Goal: Transaction & Acquisition: Obtain resource

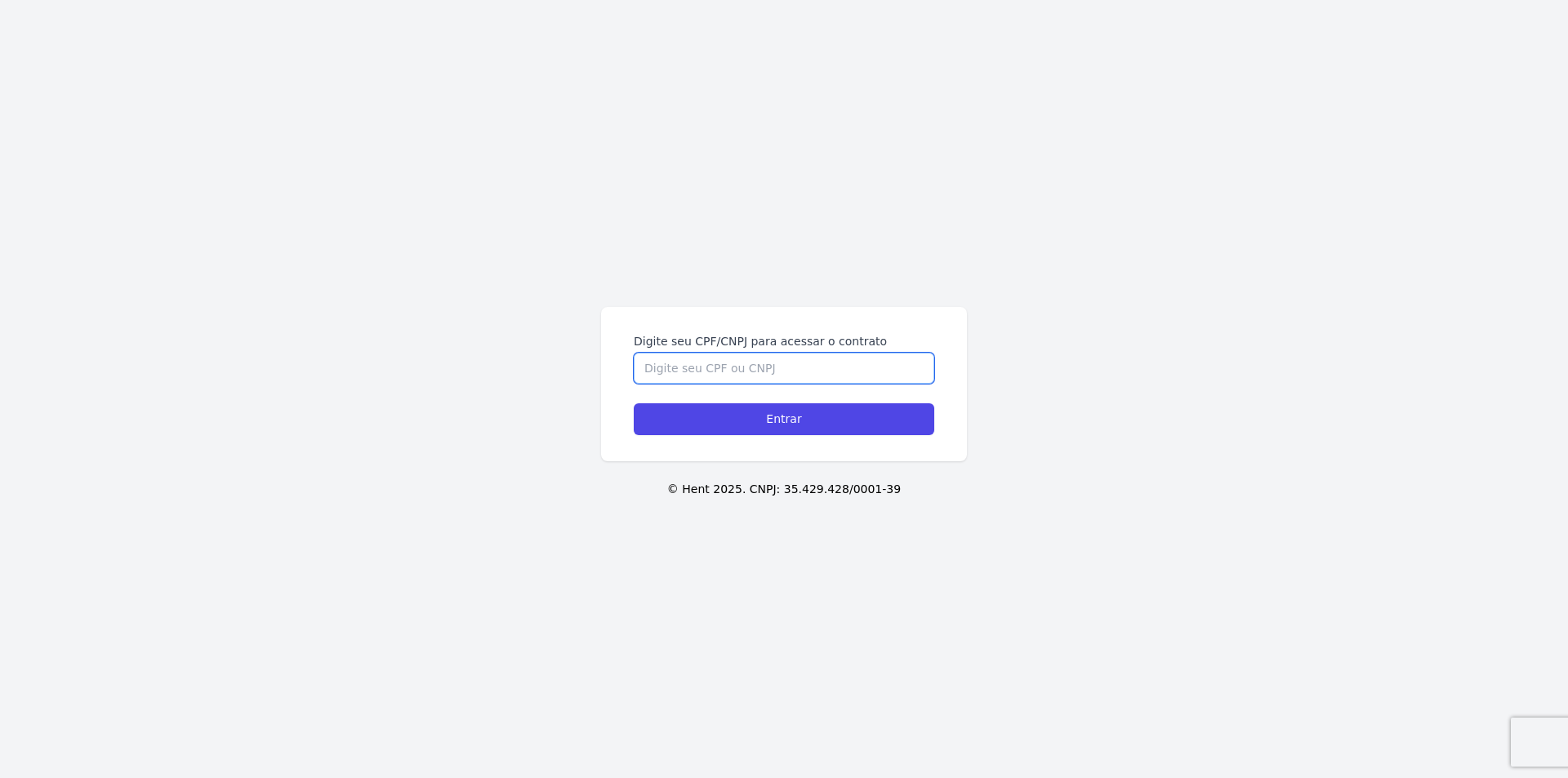
click at [696, 370] on input "Digite seu CPF/CNPJ para acessar o contrato" at bounding box center [784, 369] width 300 height 31
type input "16482472702"
click at [633, 403] on input "Entrar" at bounding box center [784, 419] width 300 height 32
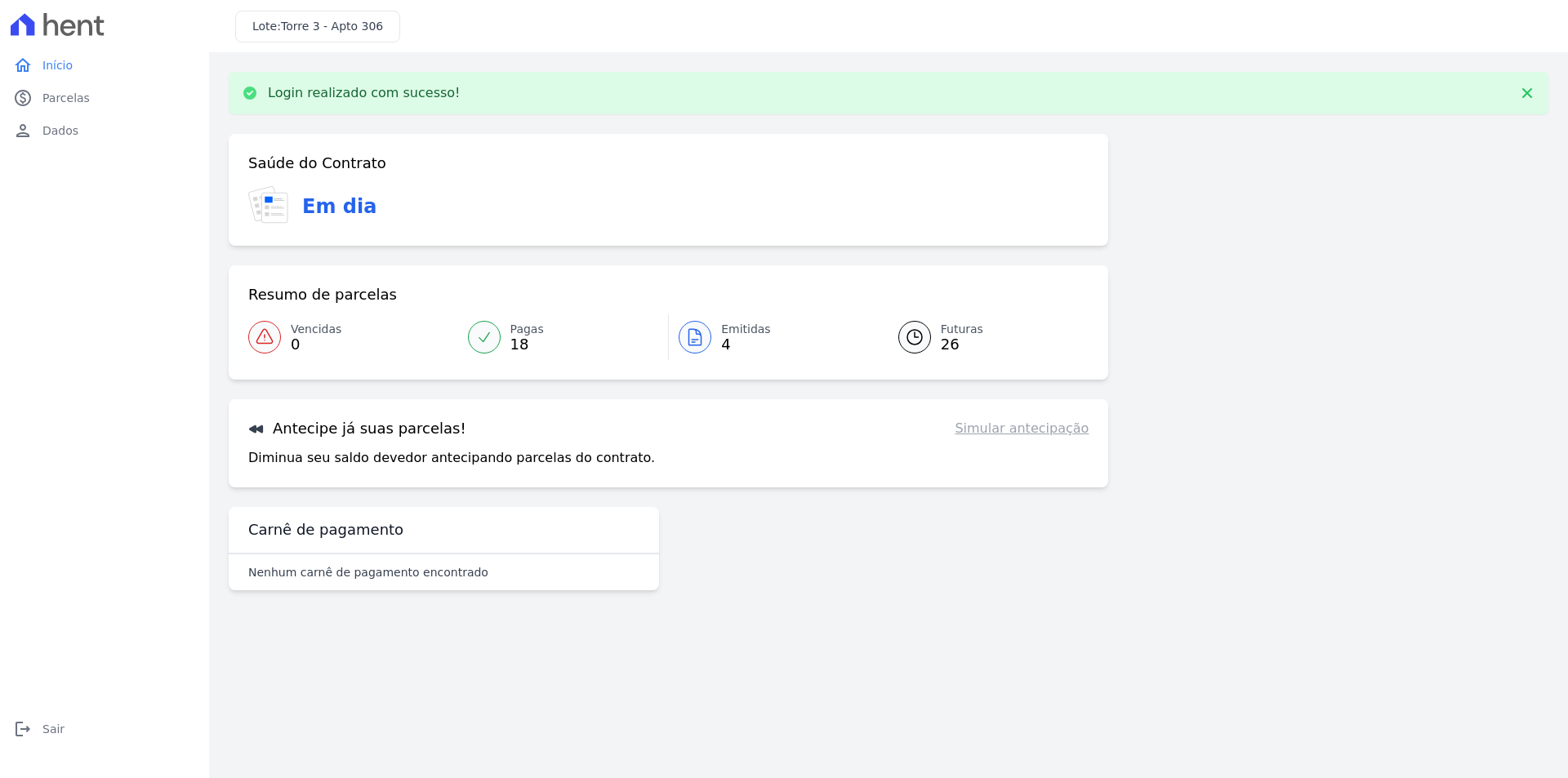
click at [727, 323] on span "Emitidas" at bounding box center [746, 329] width 49 height 17
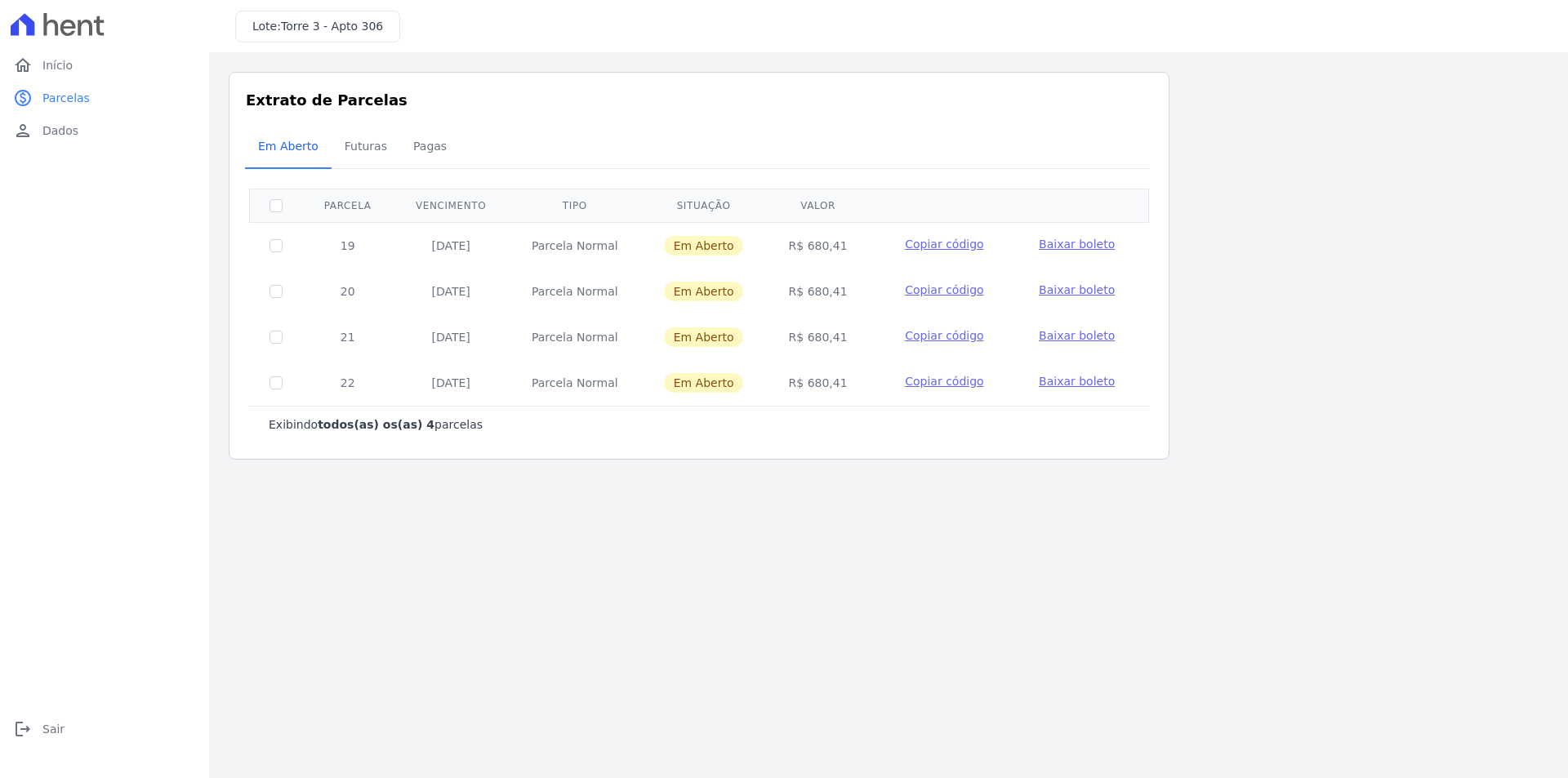
click at [1066, 336] on span "Baixar boleto" at bounding box center [1076, 336] width 76 height 13
click at [1078, 333] on span "Baixar boleto" at bounding box center [1076, 336] width 76 height 13
click at [1076, 334] on span "Baixar boleto" at bounding box center [1076, 336] width 76 height 13
click at [1078, 384] on span "Baixar boleto" at bounding box center [1076, 381] width 76 height 13
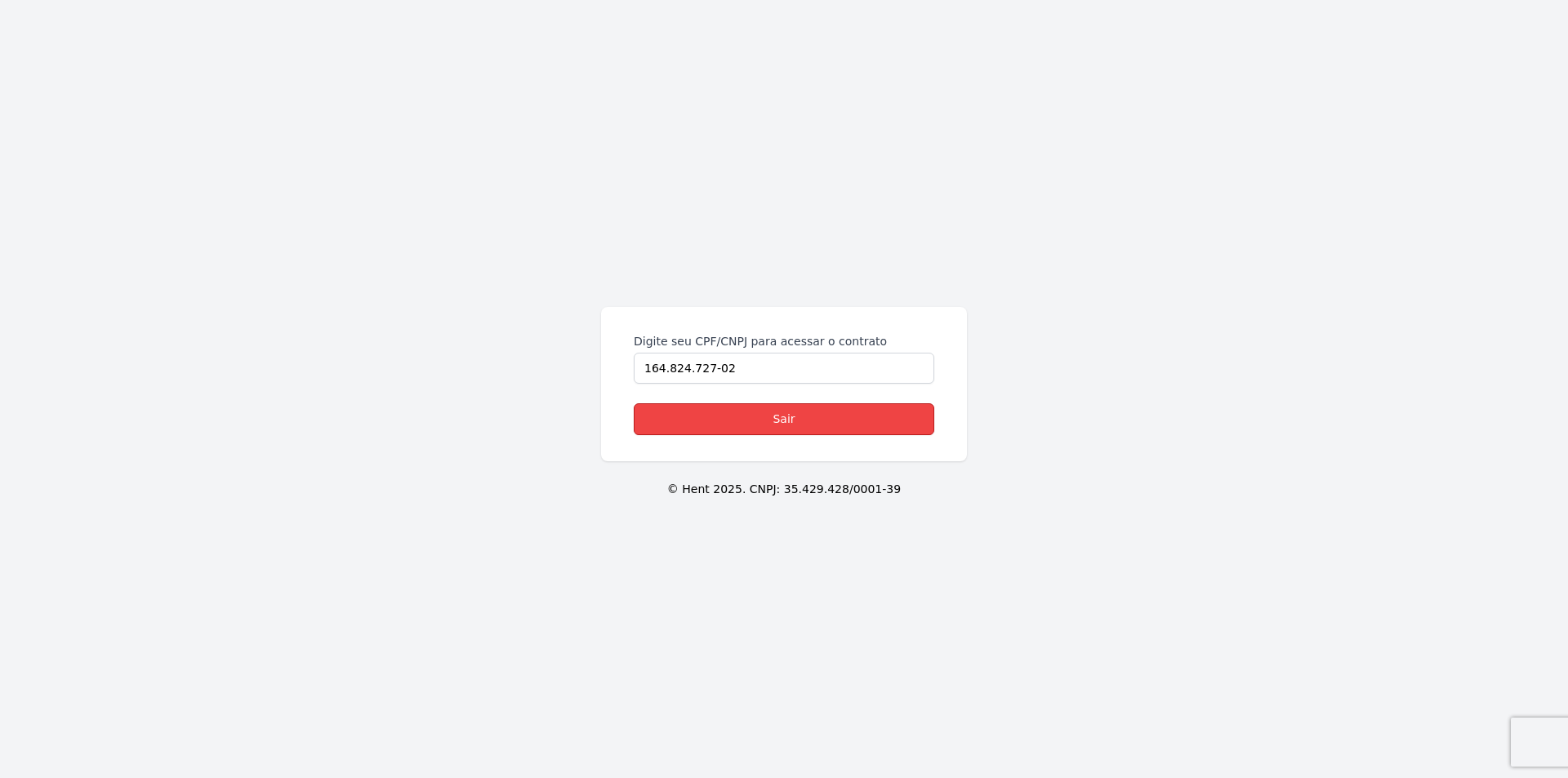
click at [760, 413] on link "Sair" at bounding box center [784, 419] width 300 height 32
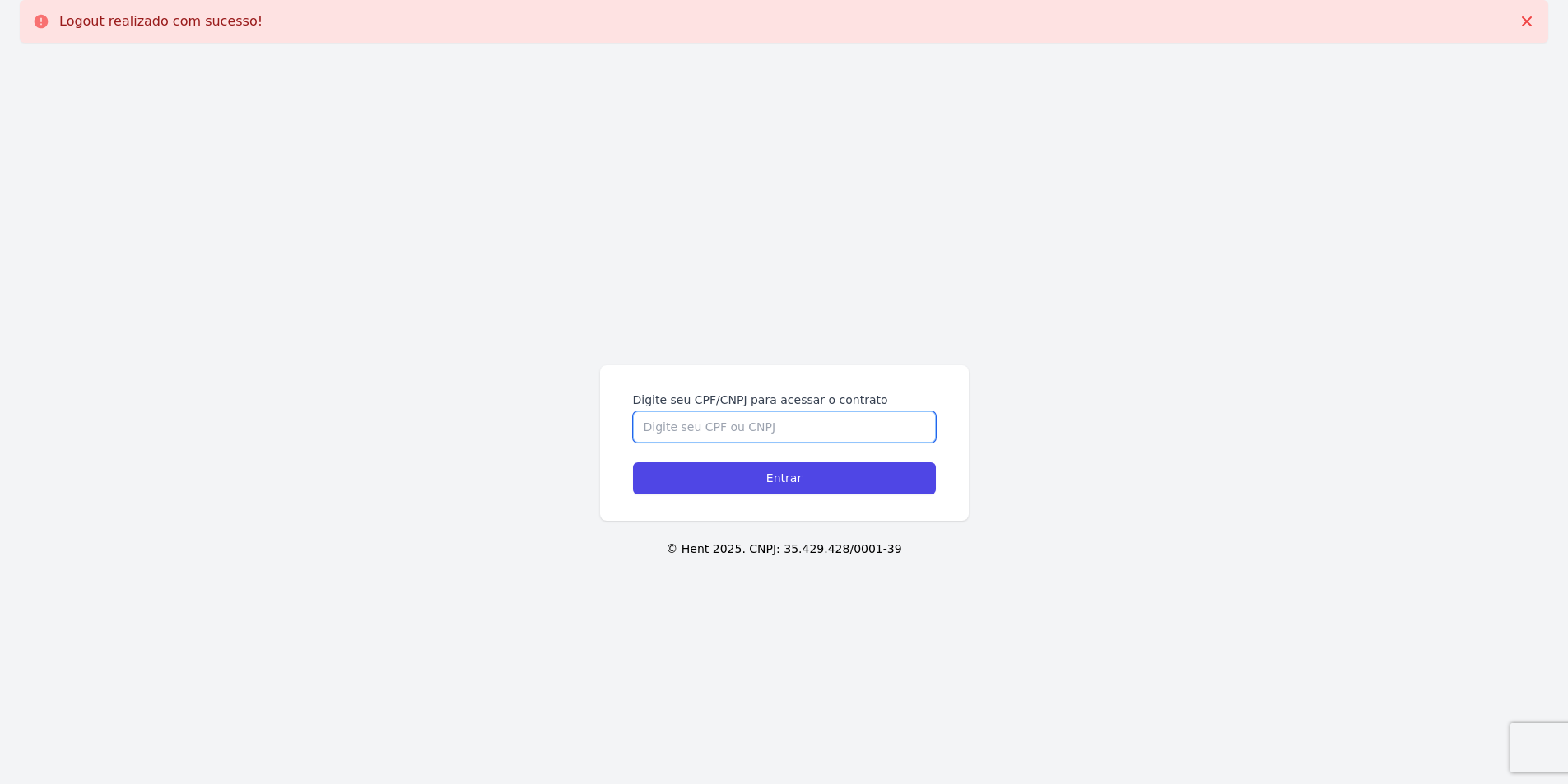
click at [745, 427] on input "Digite seu CPF/CNPJ para acessar o contrato" at bounding box center [784, 427] width 303 height 32
type input "16482472702"
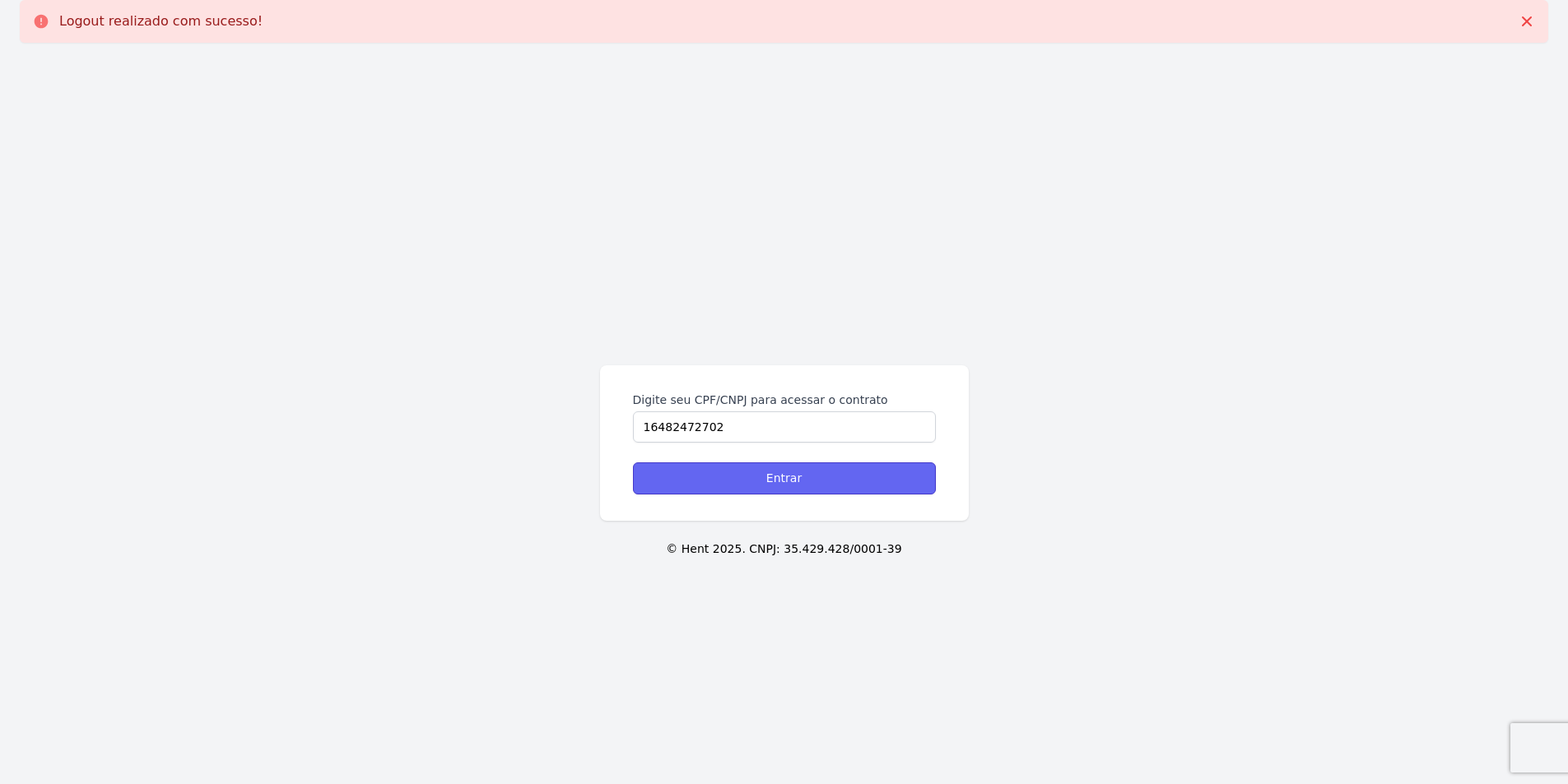
click at [735, 491] on input "Entrar" at bounding box center [784, 478] width 303 height 32
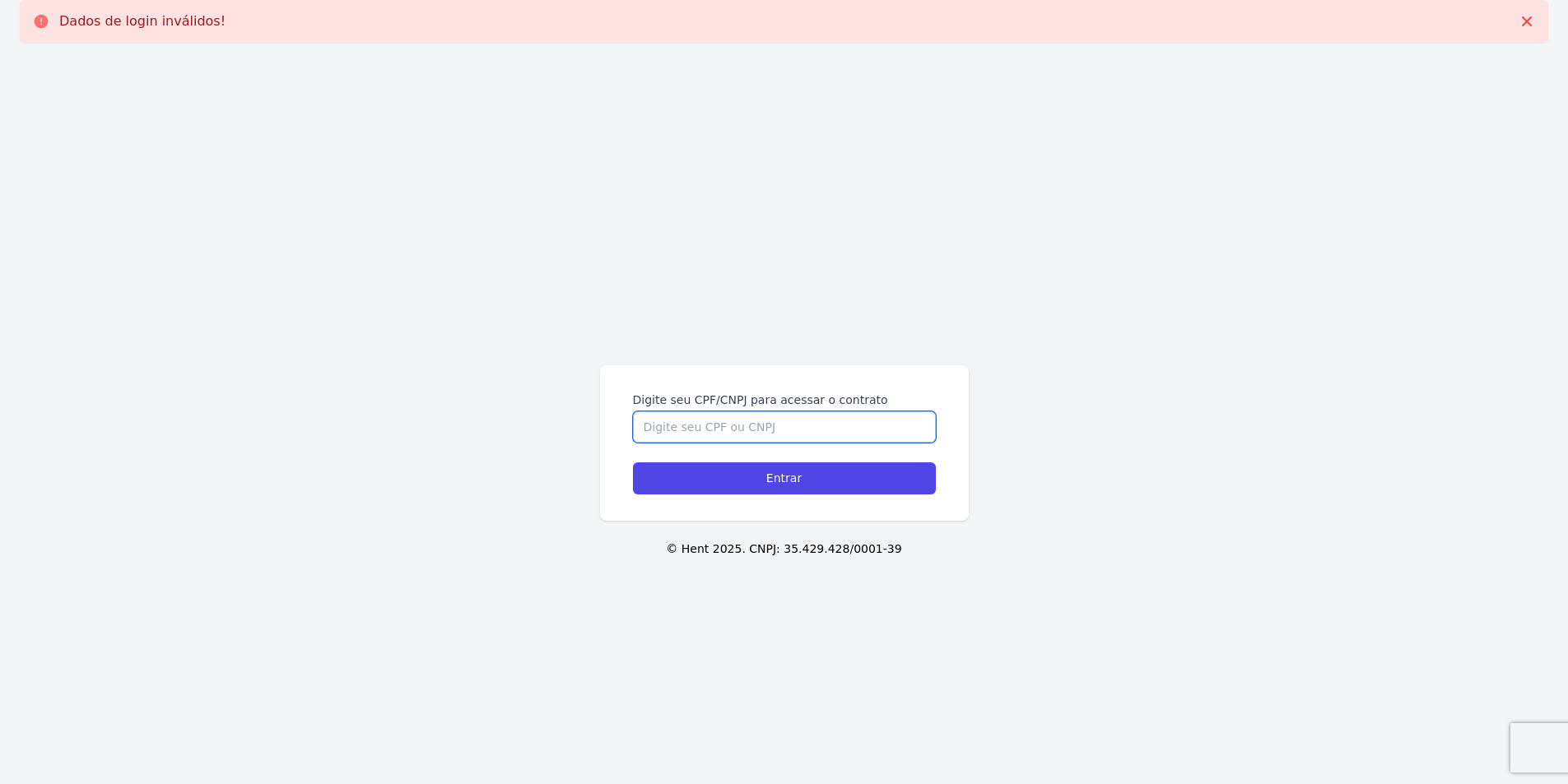
click at [726, 431] on input "Digite seu CPF/CNPJ para acessar o contrato" at bounding box center [784, 427] width 303 height 32
type input "16482472702"
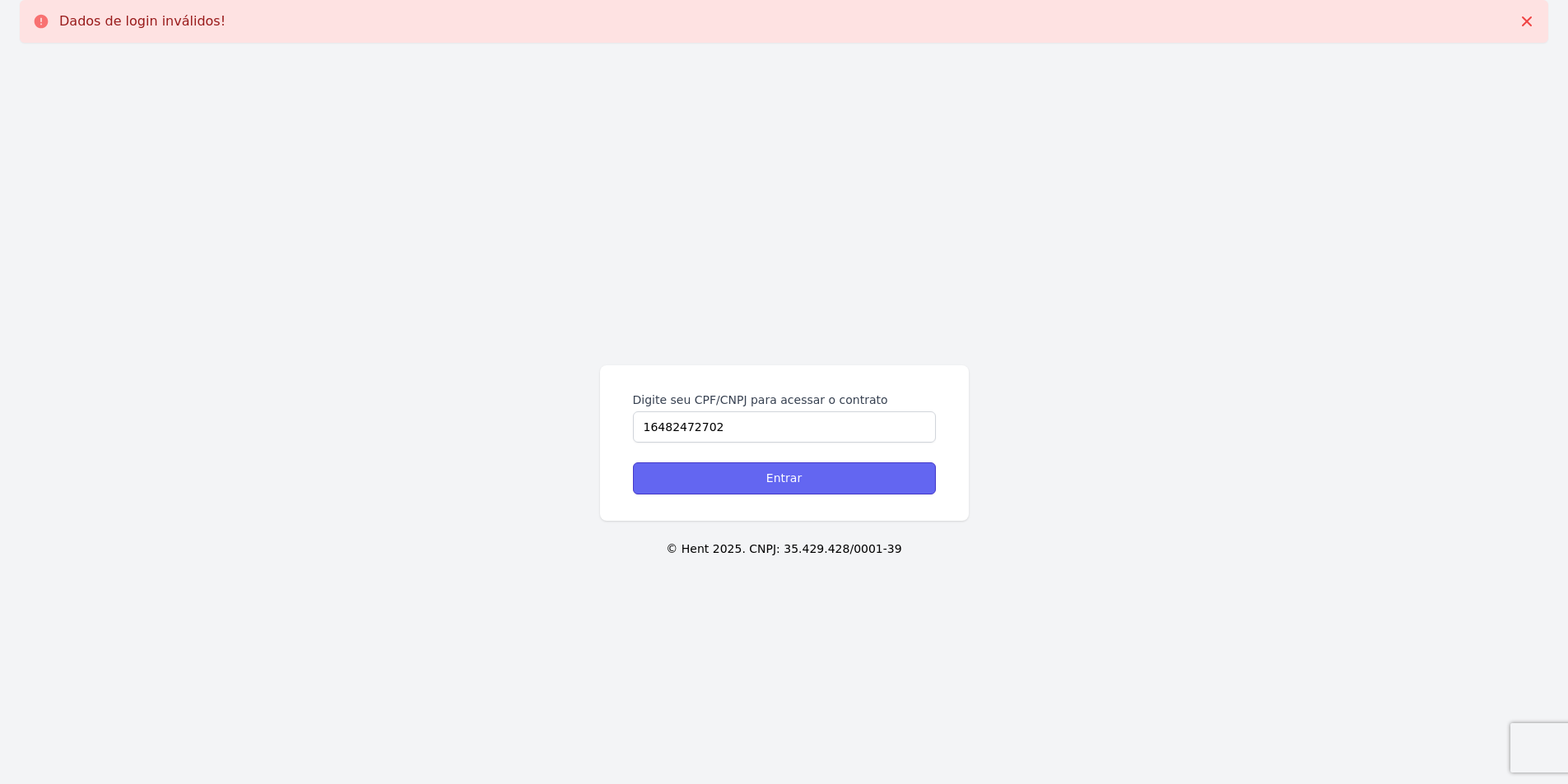
click at [762, 466] on input "Entrar" at bounding box center [784, 478] width 303 height 32
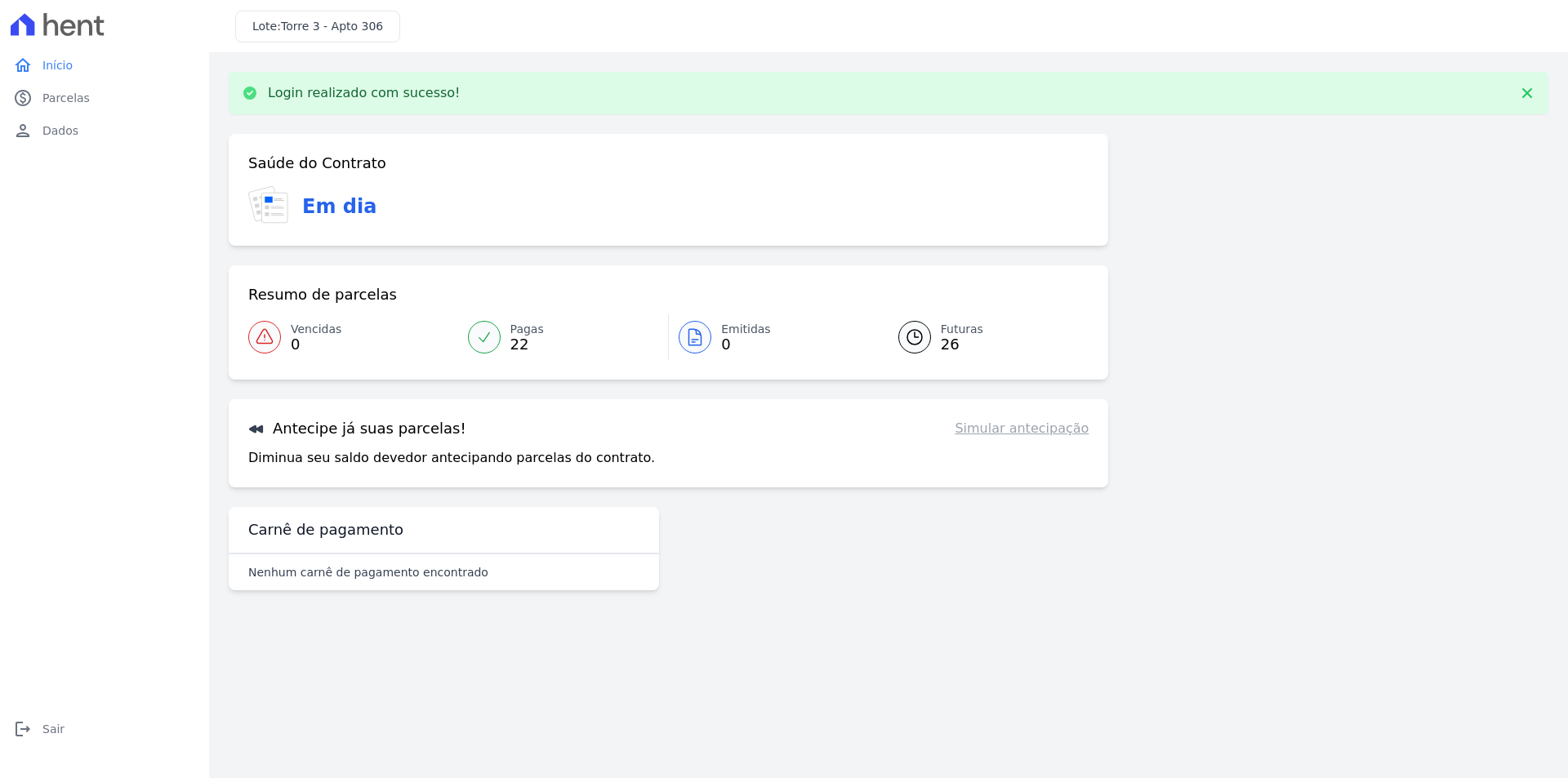
click at [511, 329] on span "Pagas" at bounding box center [527, 329] width 34 height 17
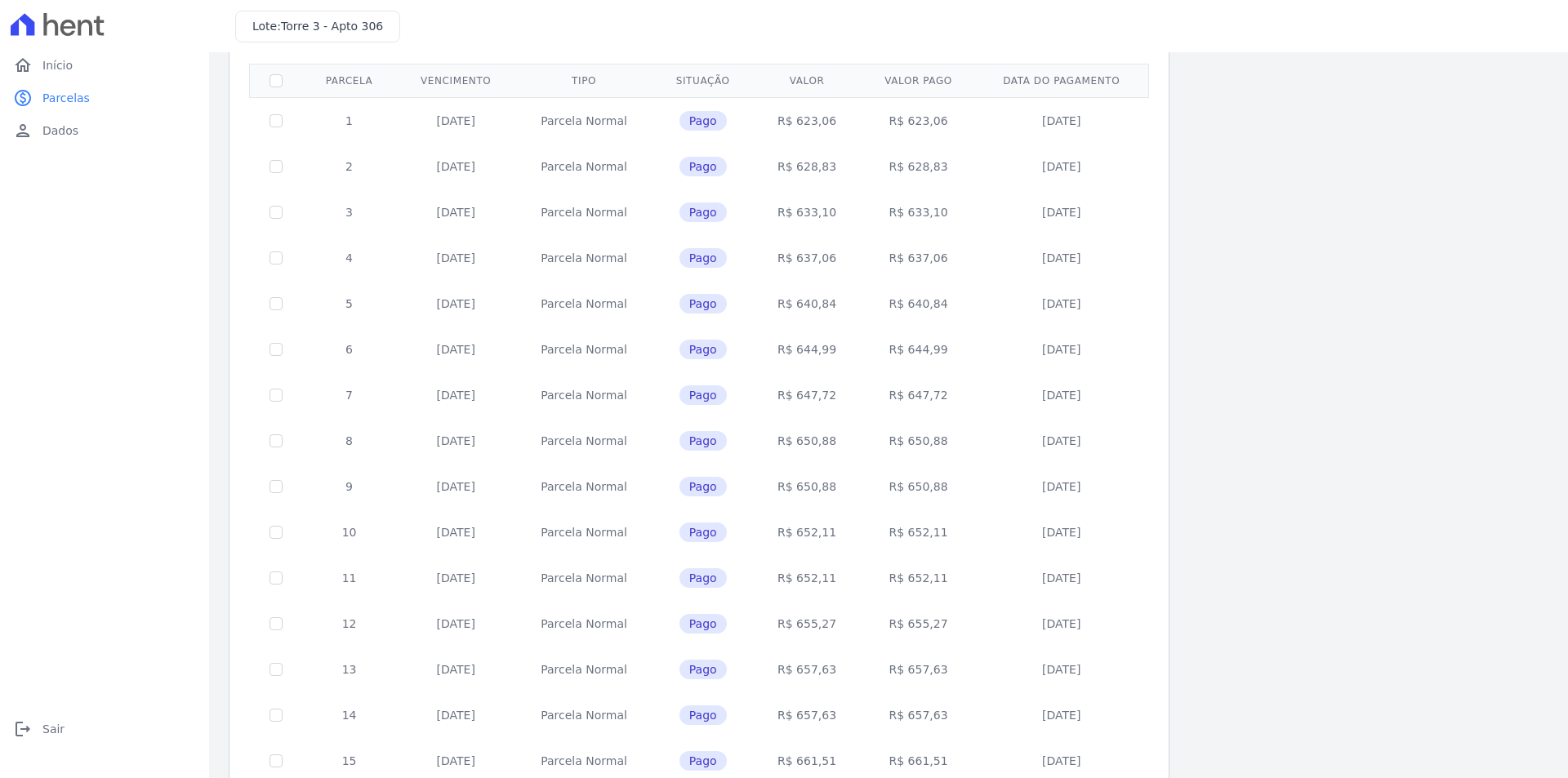
scroll to position [454, 0]
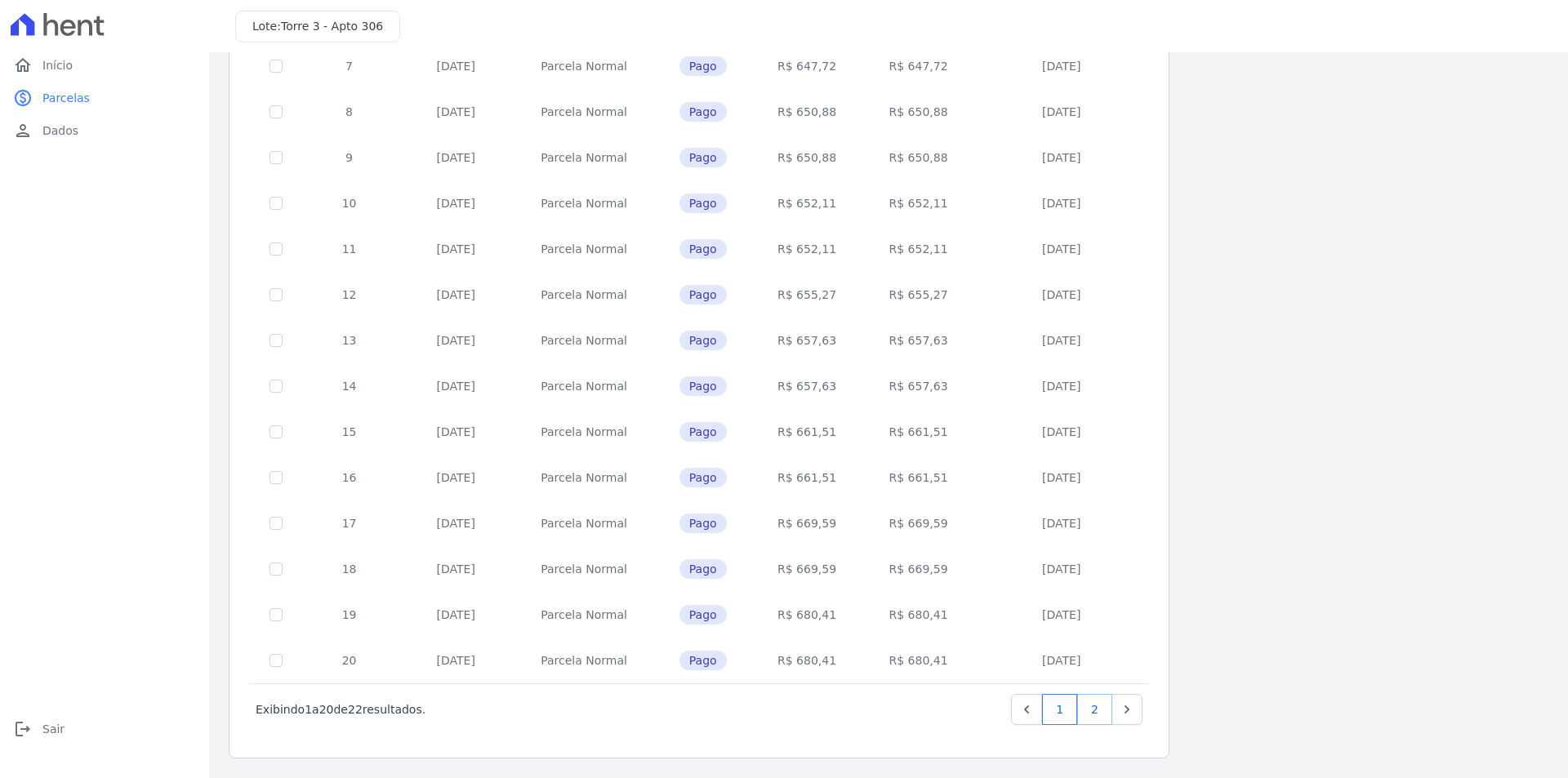
click at [1097, 716] on link "2" at bounding box center [1095, 710] width 35 height 31
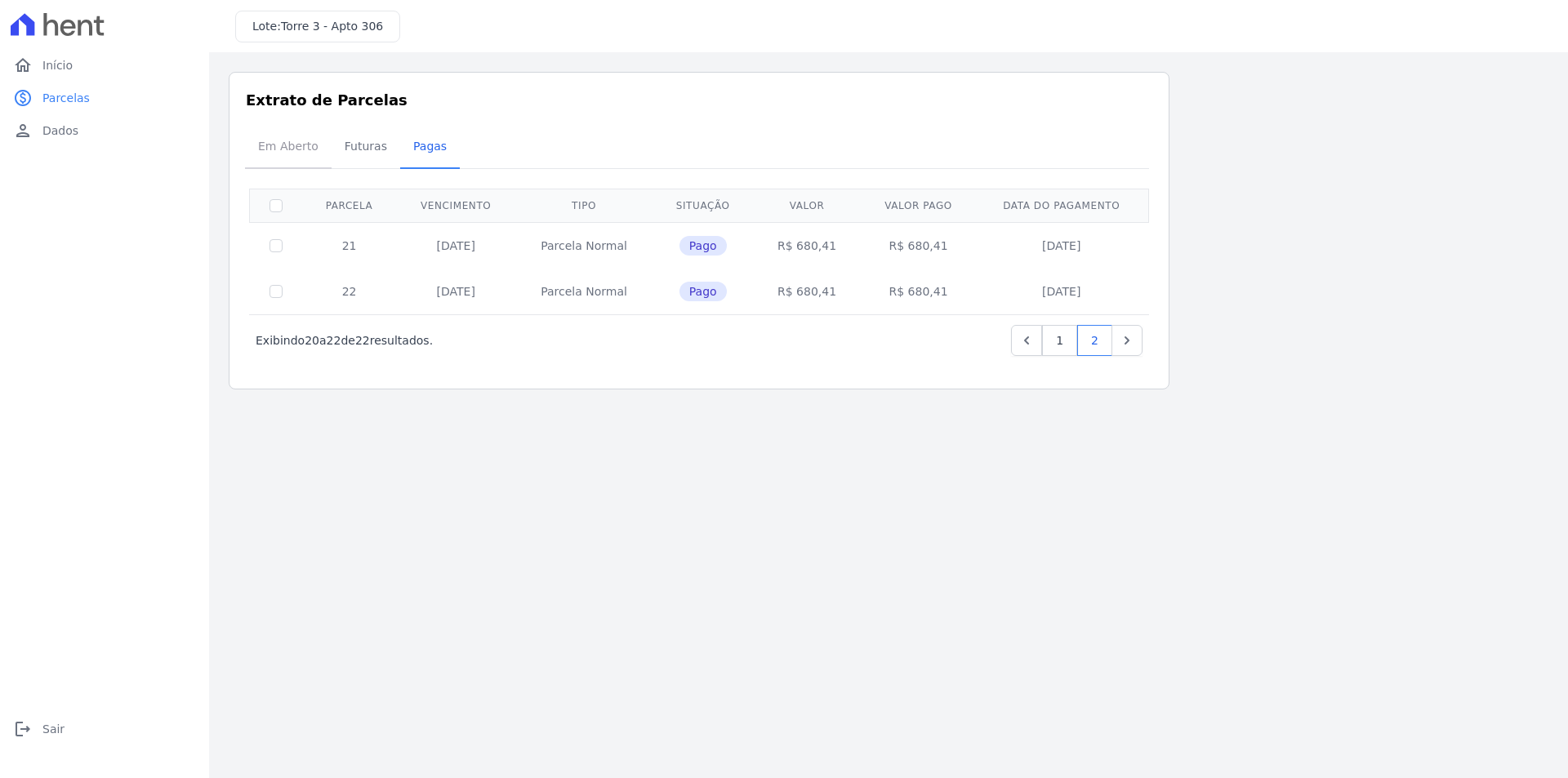
click at [292, 159] on span "Em Aberto" at bounding box center [288, 146] width 80 height 33
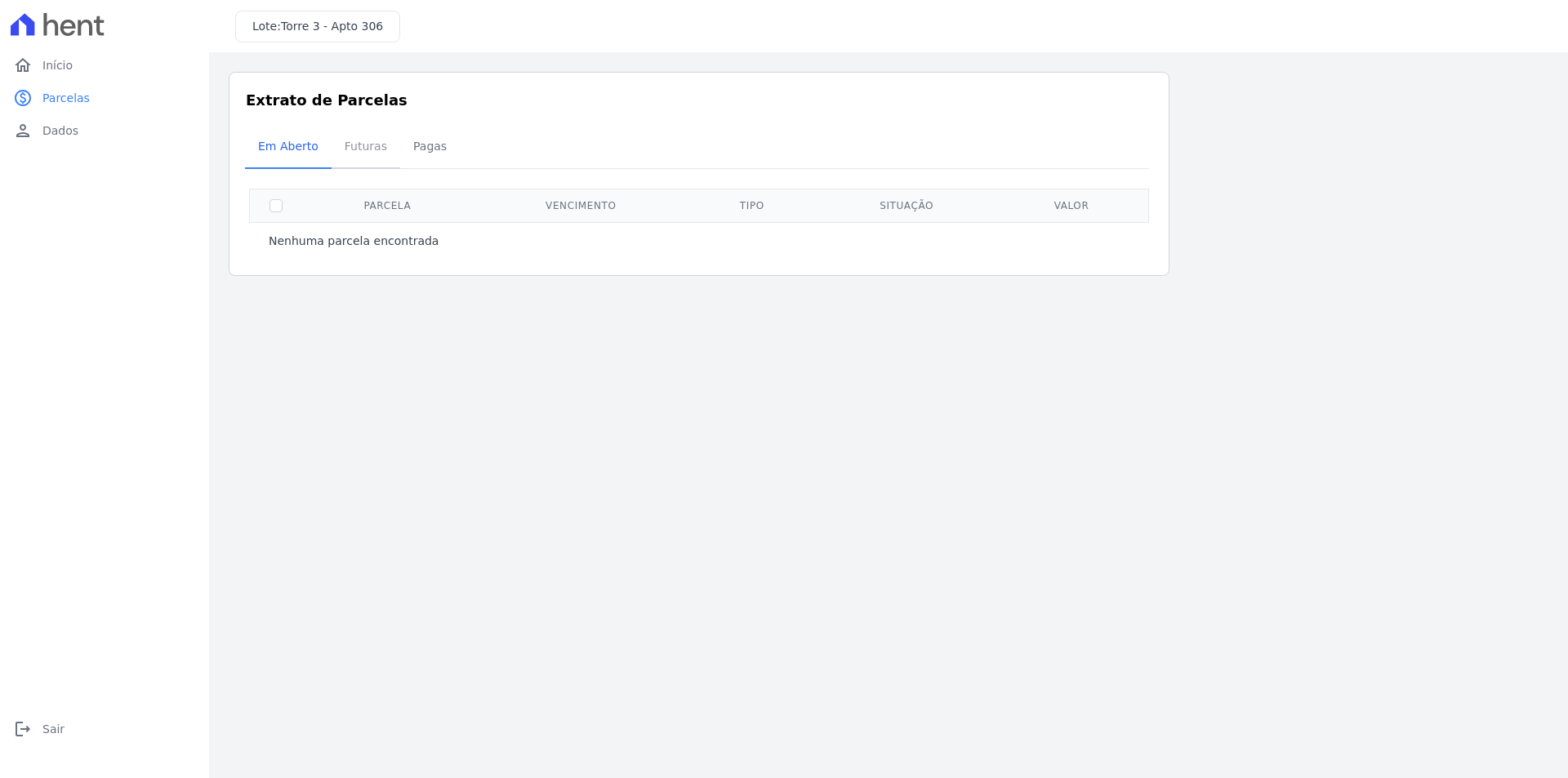
click at [359, 155] on span "Futuras" at bounding box center [365, 146] width 62 height 33
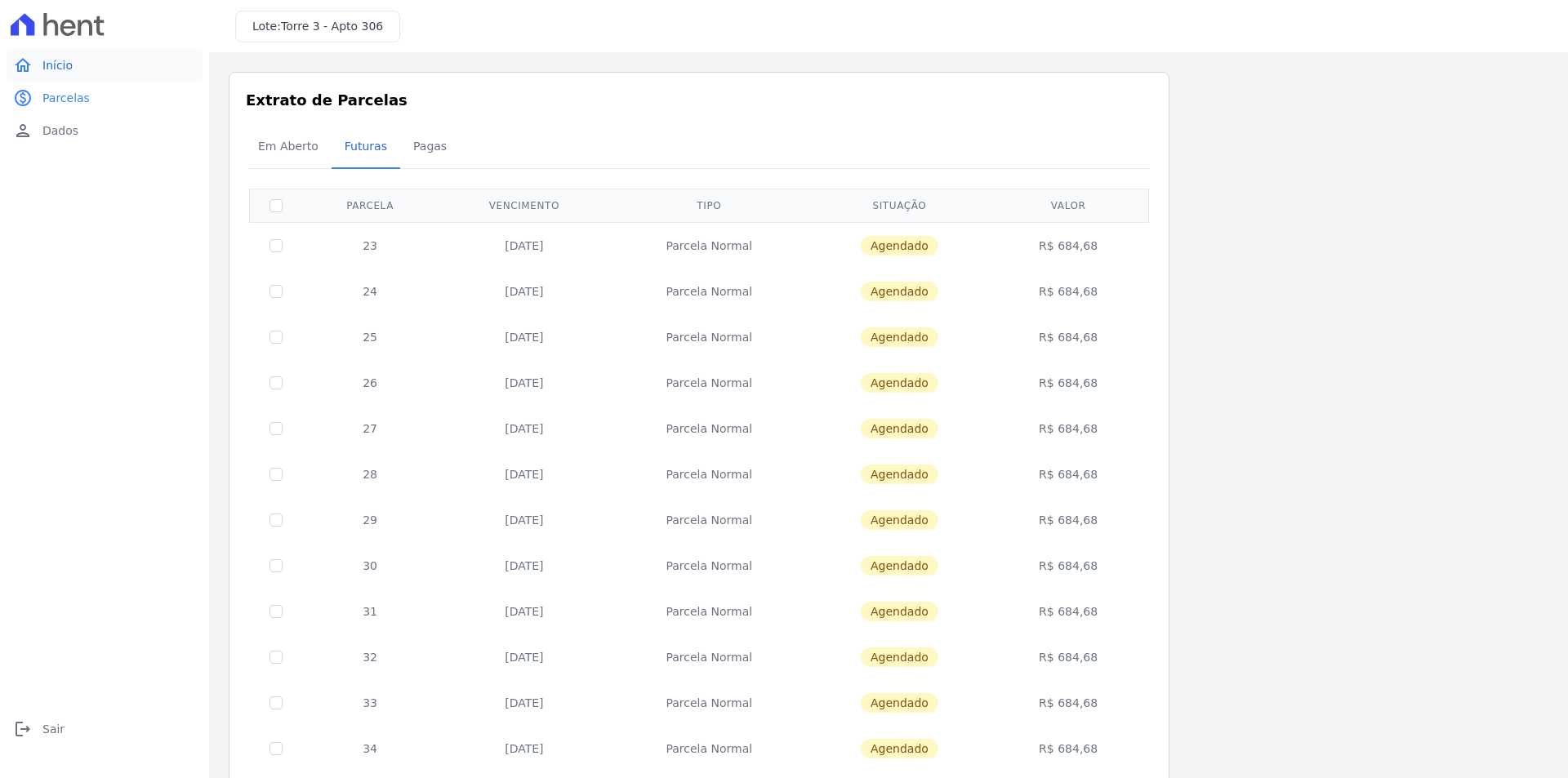
click at [58, 66] on span "Início" at bounding box center [57, 65] width 31 height 17
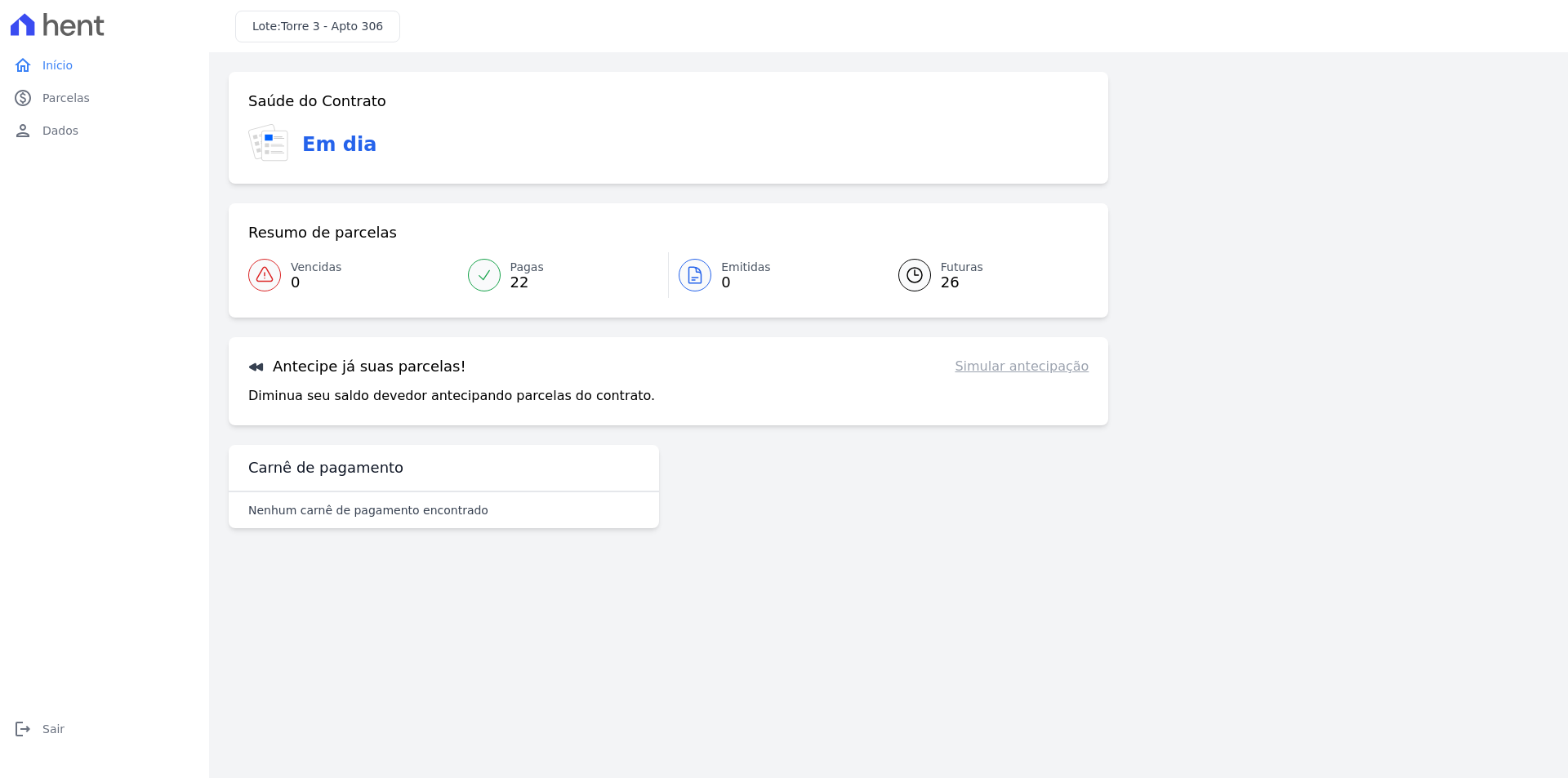
click at [919, 284] on icon at bounding box center [915, 276] width 20 height 20
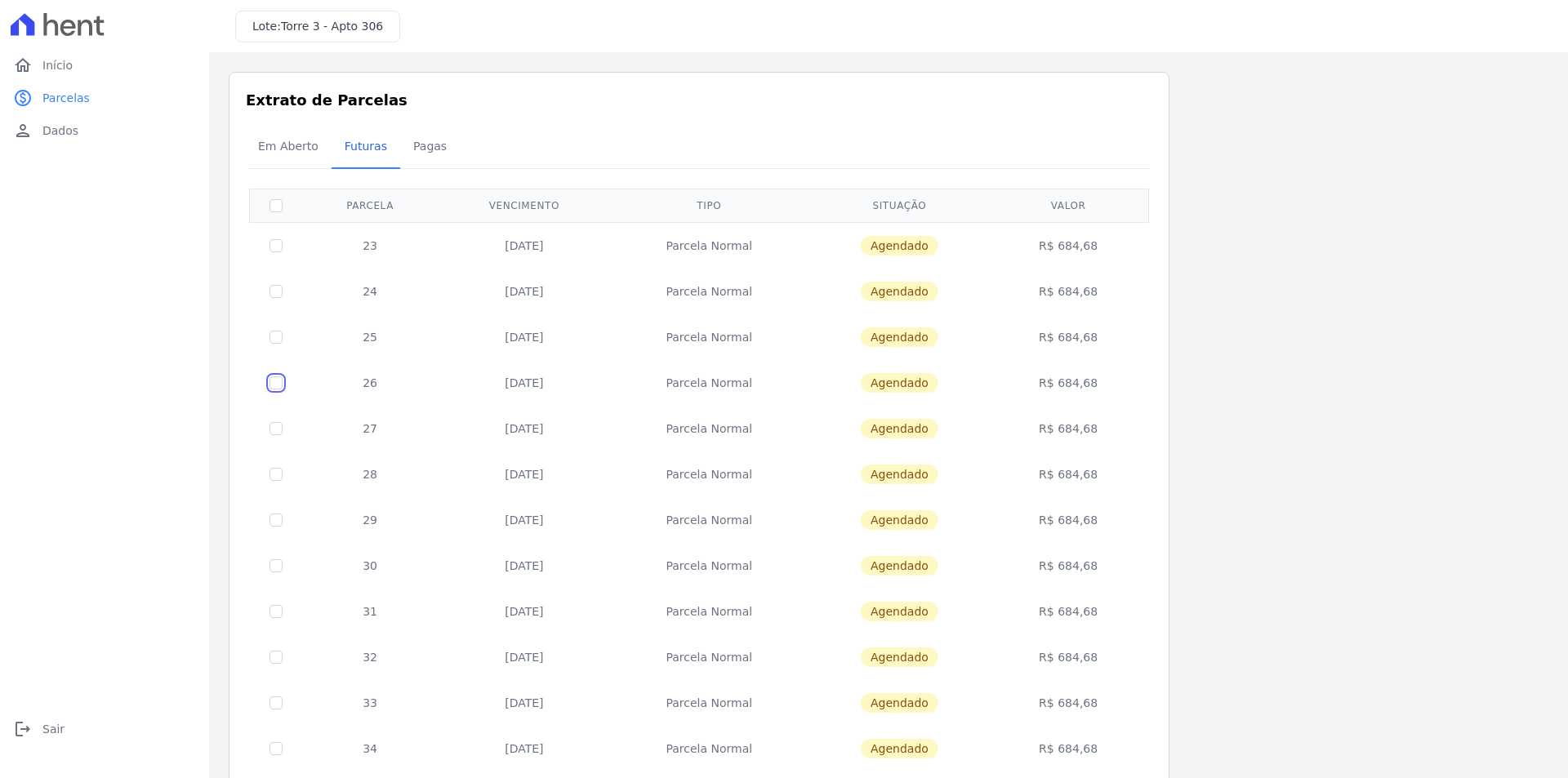
click at [270, 384] on input "checkbox" at bounding box center [276, 383] width 13 height 13
checkbox input "true"
click at [276, 337] on input "checkbox" at bounding box center [276, 337] width 13 height 13
checkbox input "true"
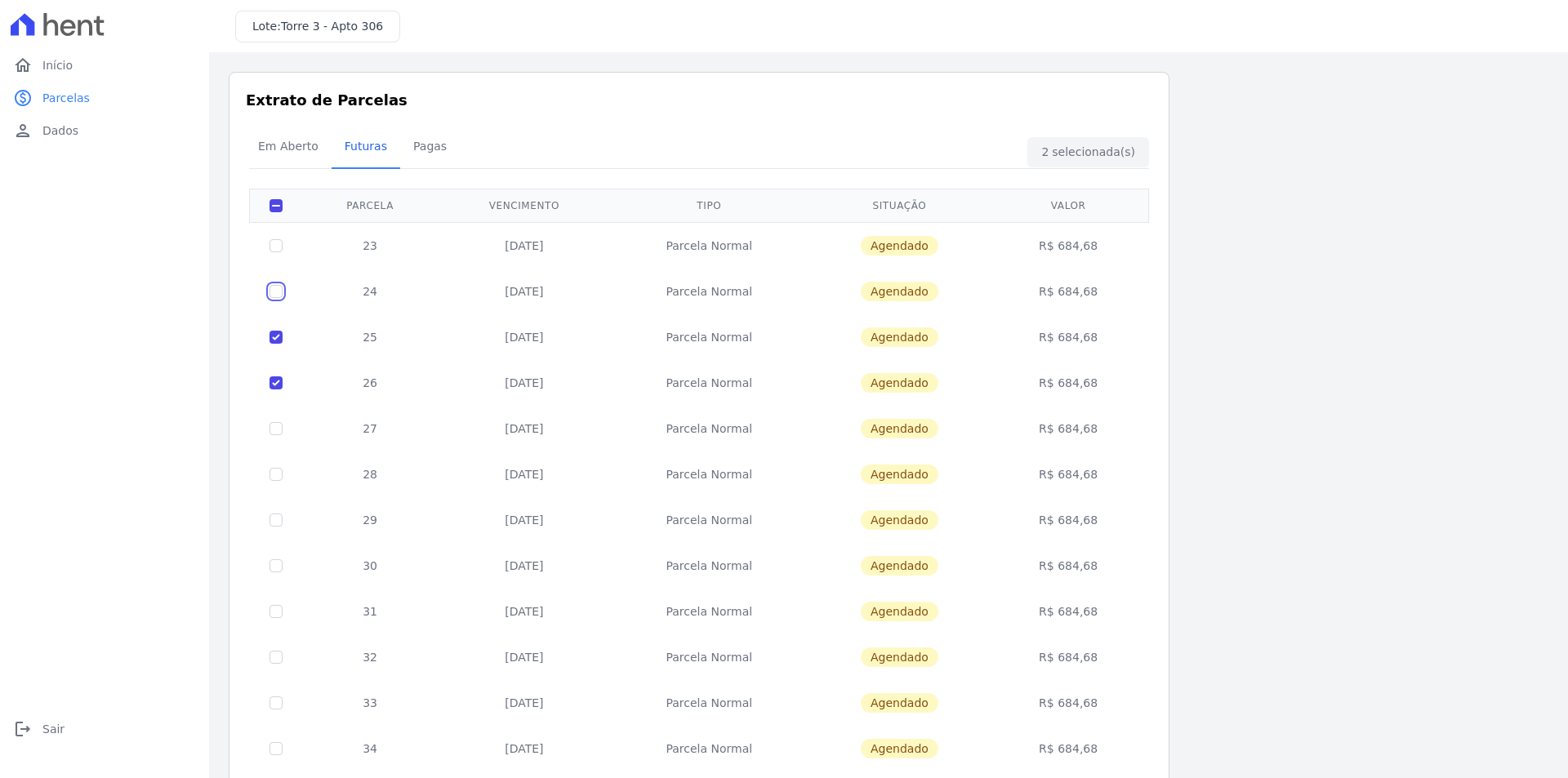
click at [276, 293] on input "checkbox" at bounding box center [276, 291] width 13 height 13
checkbox input "true"
click at [274, 239] on input "checkbox" at bounding box center [276, 246] width 13 height 13
checkbox input "true"
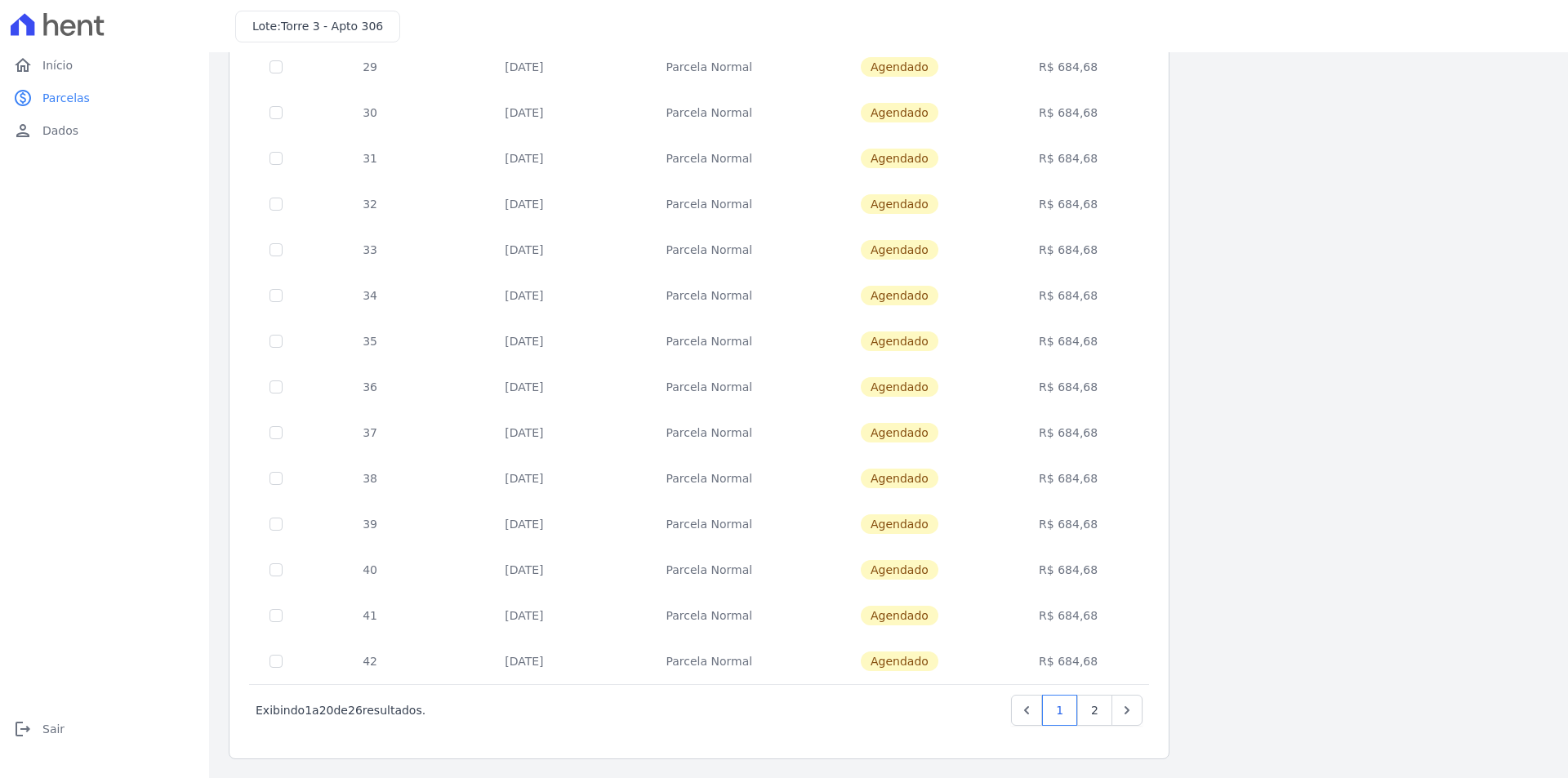
scroll to position [454, 0]
click at [1087, 709] on link "2" at bounding box center [1095, 710] width 35 height 31
